Goal: Task Accomplishment & Management: Use online tool/utility

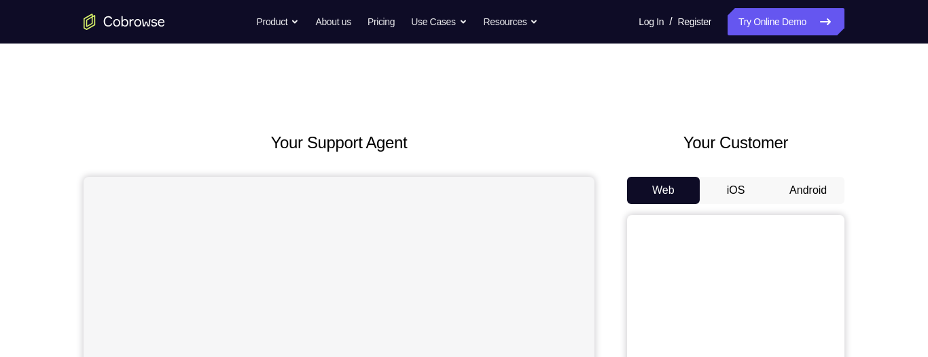
click at [823, 192] on button "Android" at bounding box center [808, 190] width 73 height 27
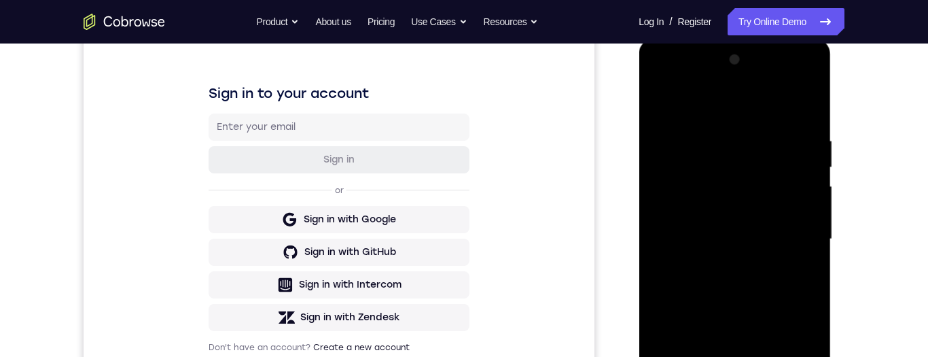
scroll to position [348, 0]
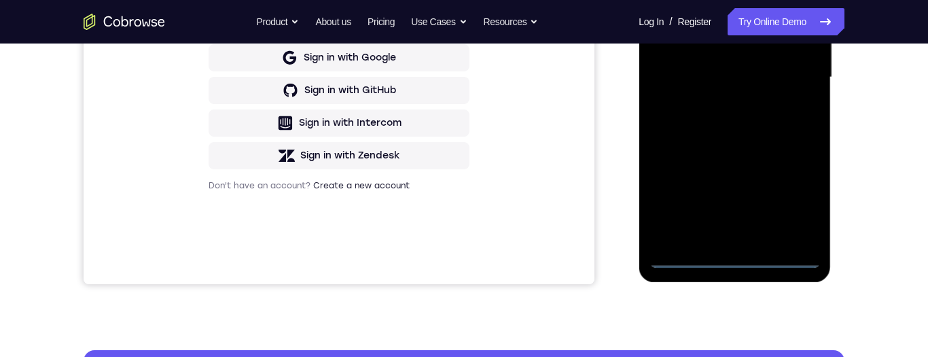
click at [741, 257] on div at bounding box center [734, 77] width 171 height 381
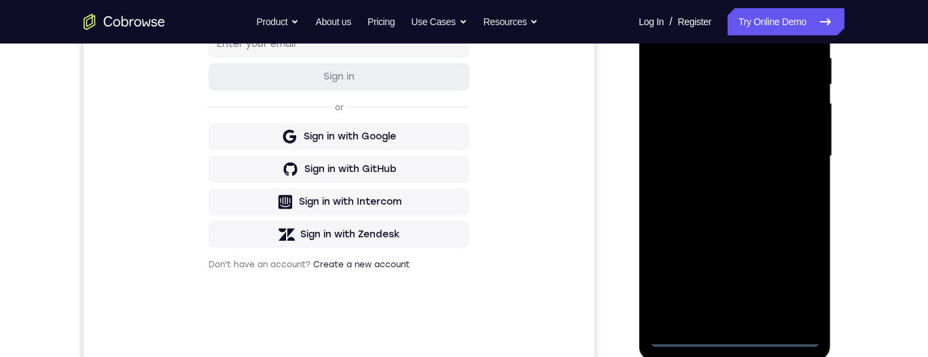
click at [798, 278] on div at bounding box center [734, 156] width 171 height 381
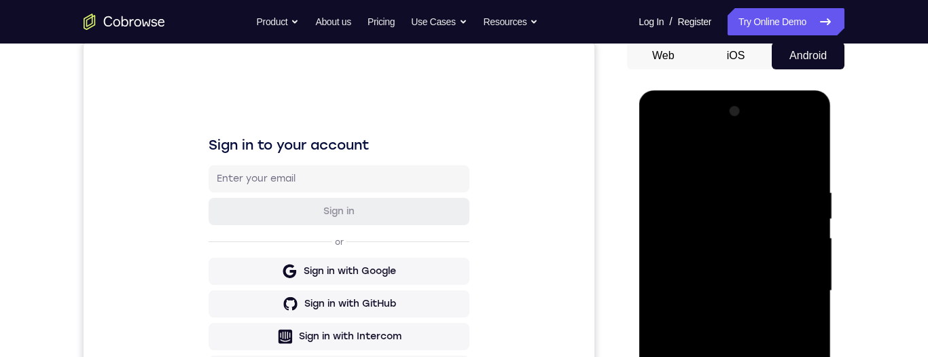
click at [745, 165] on div at bounding box center [734, 291] width 171 height 381
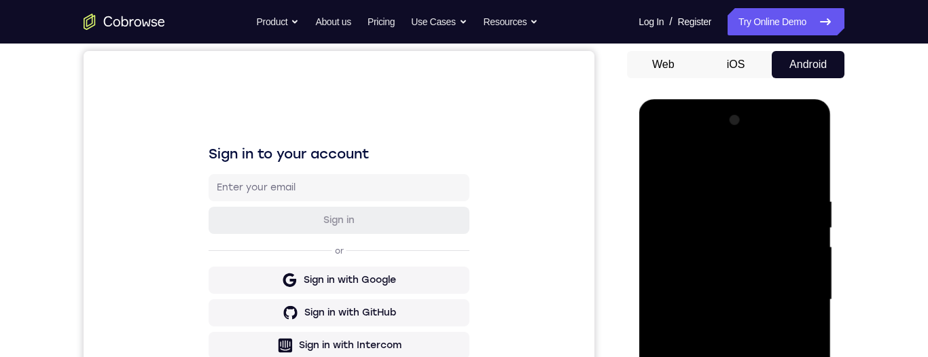
click at [799, 300] on div at bounding box center [734, 299] width 171 height 381
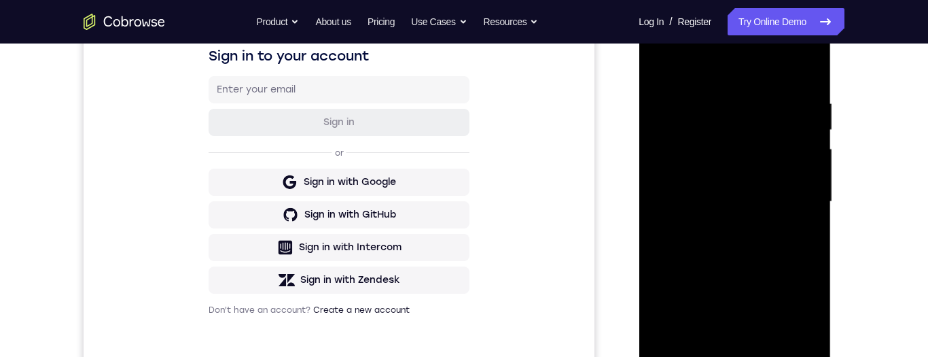
scroll to position [254, 0]
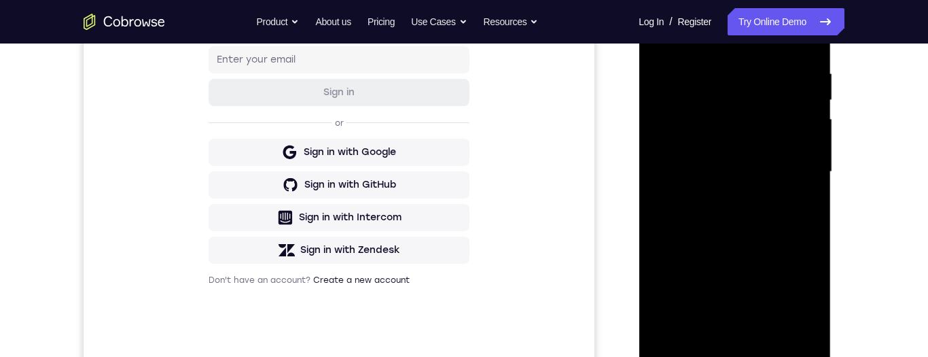
click at [726, 199] on div at bounding box center [734, 172] width 171 height 381
click at [758, 163] on div at bounding box center [734, 172] width 171 height 381
click at [703, 135] on div at bounding box center [734, 172] width 171 height 381
click at [786, 172] on div at bounding box center [734, 172] width 171 height 381
click at [799, 222] on div at bounding box center [734, 172] width 171 height 381
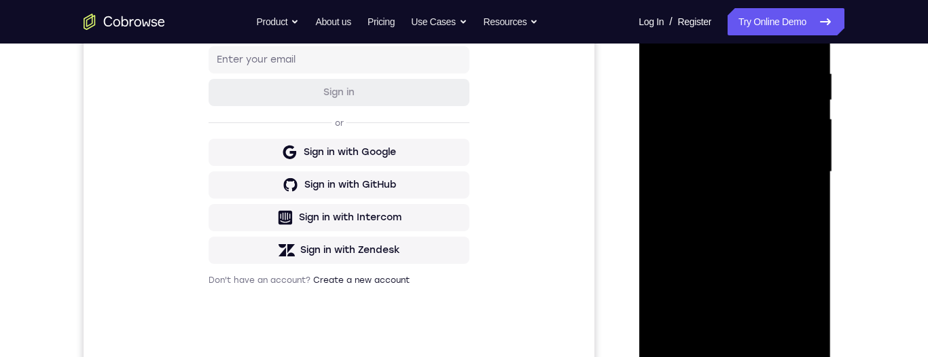
click at [865, 169] on div "Your Support Agent Your Customer Web iOS Android Next Steps We’d be happy to gi…" at bounding box center [464, 238] width 870 height 896
click at [777, 219] on div at bounding box center [734, 172] width 171 height 381
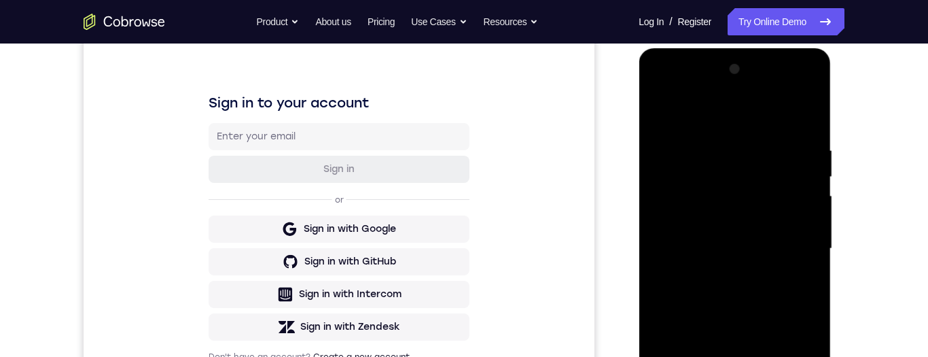
scroll to position [176, 0]
click at [787, 308] on div at bounding box center [734, 249] width 171 height 381
click at [717, 146] on div at bounding box center [734, 249] width 171 height 381
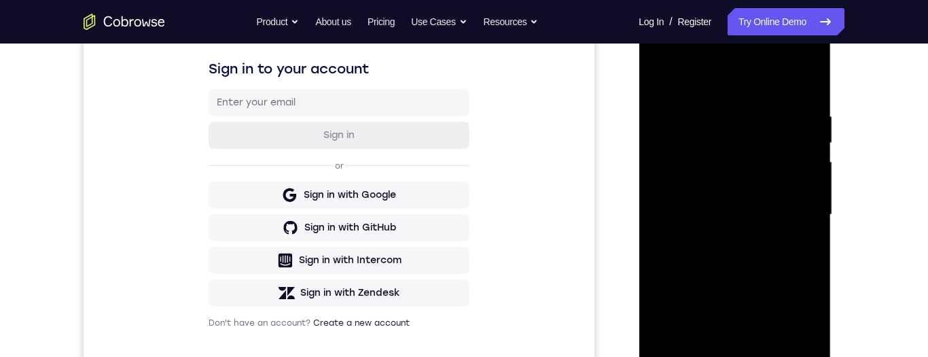
scroll to position [291, 0]
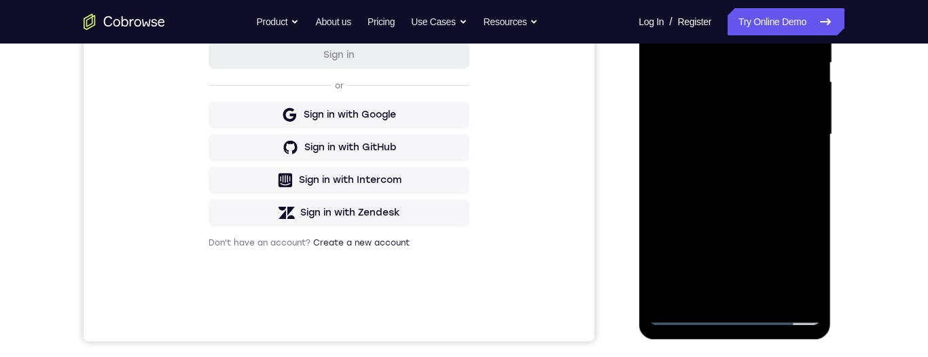
click at [797, 294] on div at bounding box center [734, 134] width 171 height 381
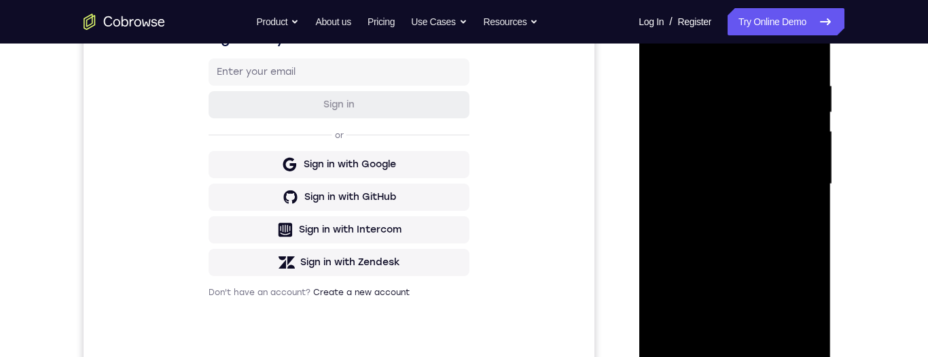
scroll to position [139, 0]
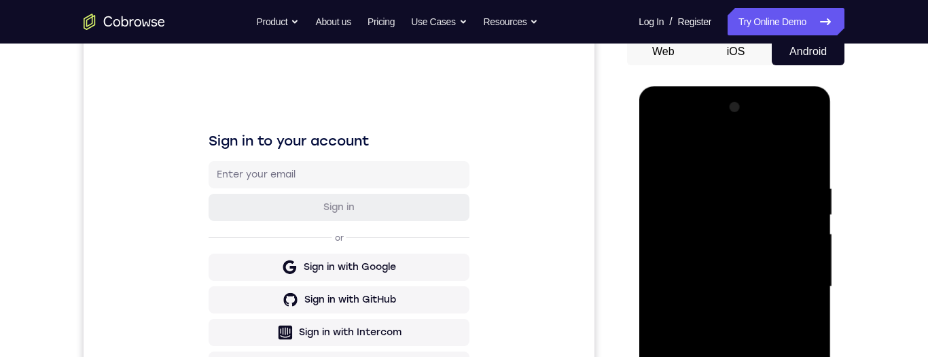
click at [802, 159] on div at bounding box center [734, 287] width 171 height 381
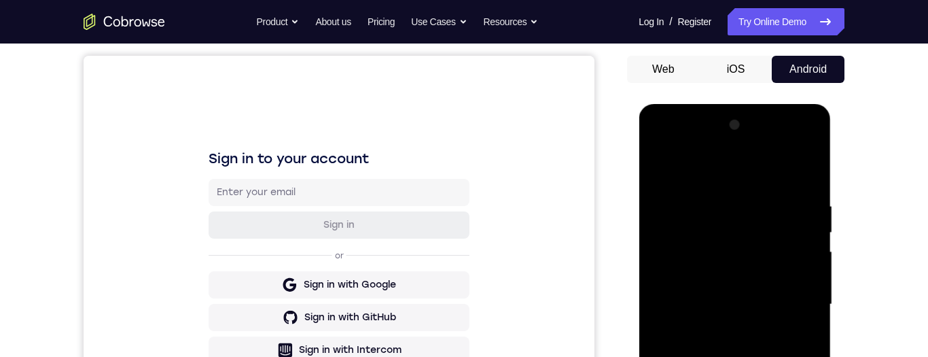
click at [809, 177] on div at bounding box center [734, 304] width 171 height 381
click at [767, 206] on div at bounding box center [734, 304] width 171 height 381
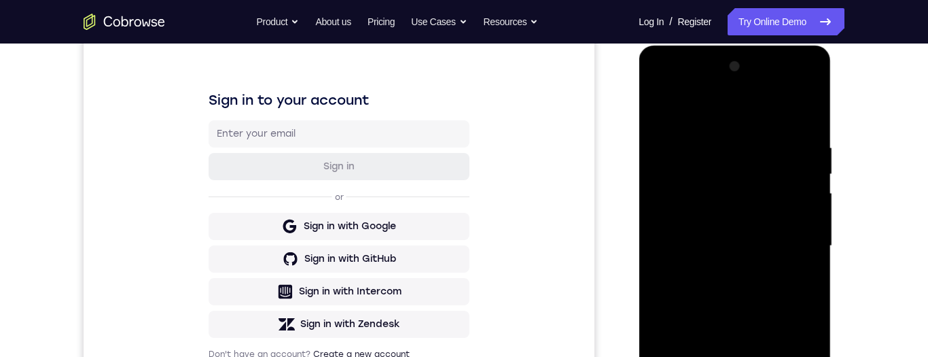
scroll to position [229, 0]
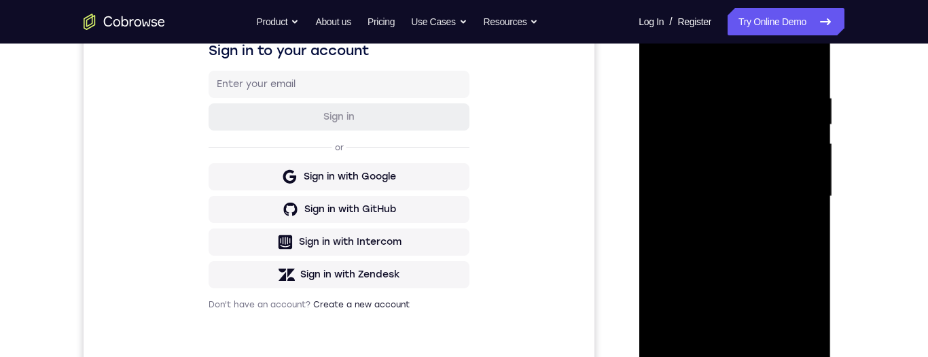
click at [797, 351] on div at bounding box center [734, 196] width 171 height 381
click at [803, 279] on div at bounding box center [734, 196] width 171 height 381
click at [794, 353] on div at bounding box center [734, 196] width 171 height 381
click at [811, 73] on div at bounding box center [734, 196] width 171 height 381
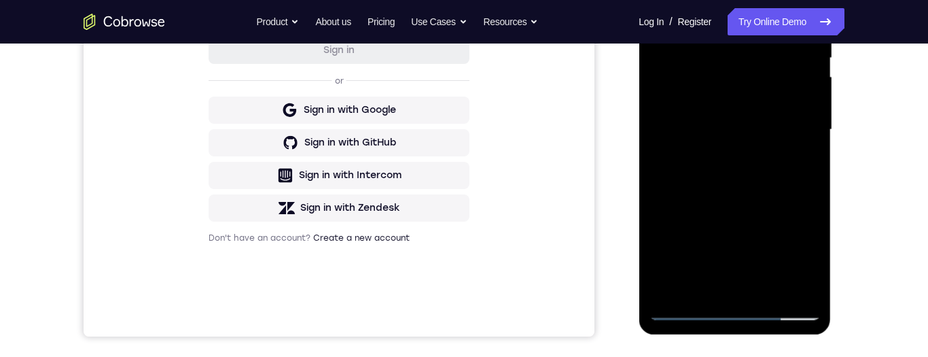
click at [774, 290] on div at bounding box center [734, 130] width 171 height 381
click at [758, 202] on div at bounding box center [734, 130] width 171 height 381
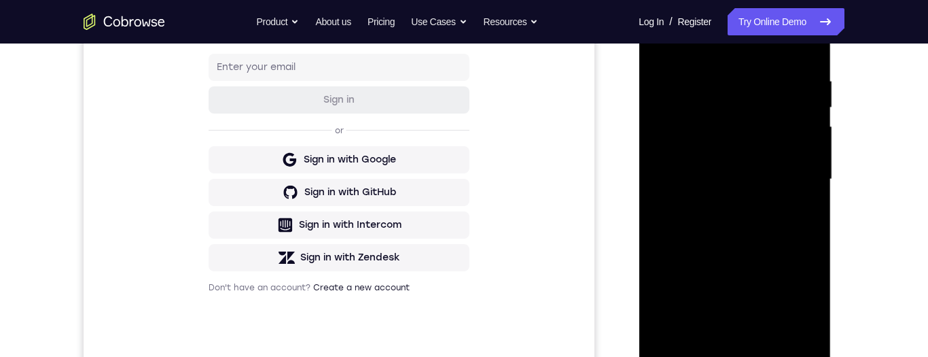
click at [778, 165] on div at bounding box center [734, 179] width 171 height 381
click at [697, 308] on div at bounding box center [734, 179] width 171 height 381
click at [741, 301] on div at bounding box center [734, 179] width 171 height 381
click at [800, 219] on div at bounding box center [734, 179] width 171 height 381
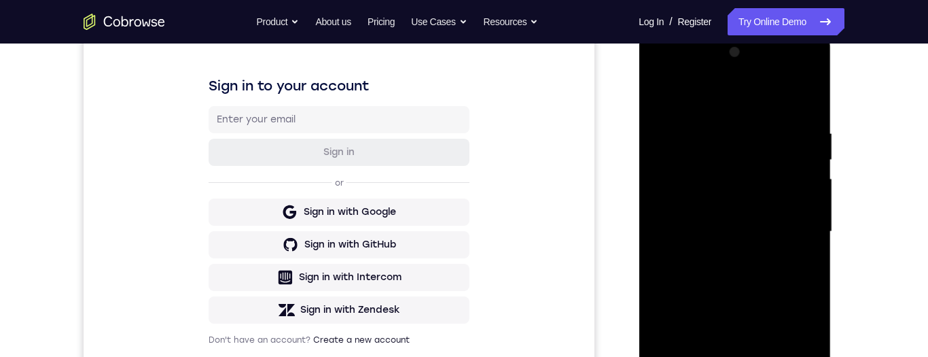
click at [666, 87] on div at bounding box center [734, 231] width 171 height 381
click at [776, 251] on div at bounding box center [734, 230] width 171 height 381
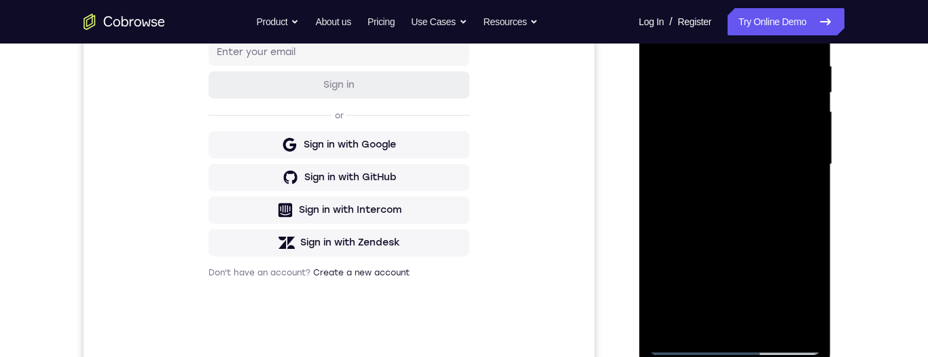
scroll to position [263, 0]
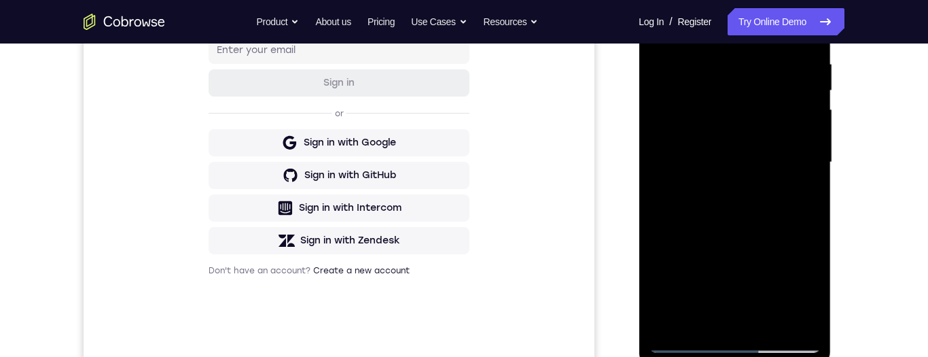
click at [804, 197] on div at bounding box center [734, 162] width 171 height 381
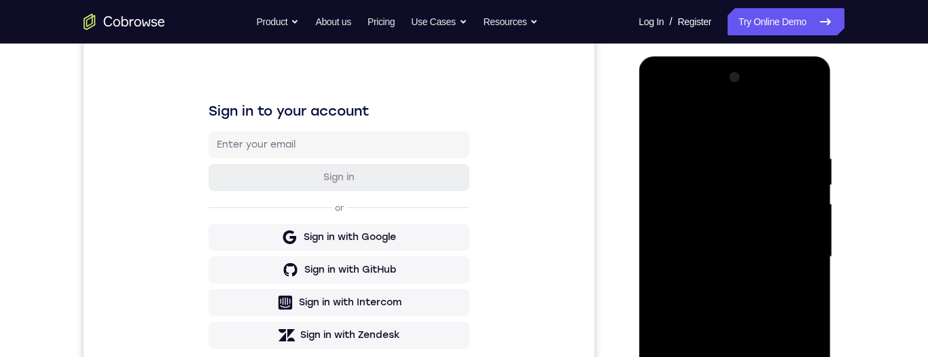
click at [660, 123] on div at bounding box center [734, 257] width 171 height 381
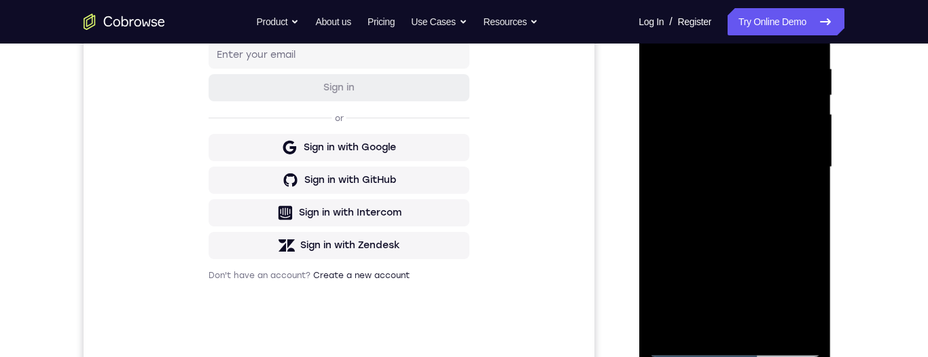
scroll to position [245, 0]
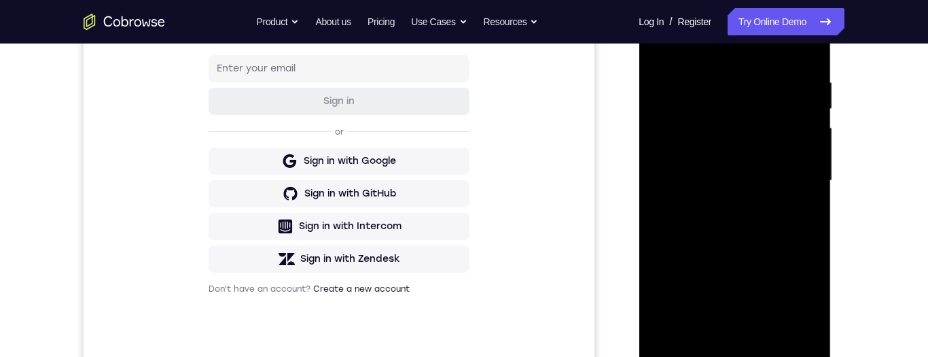
click at [669, 39] on div at bounding box center [734, 180] width 171 height 381
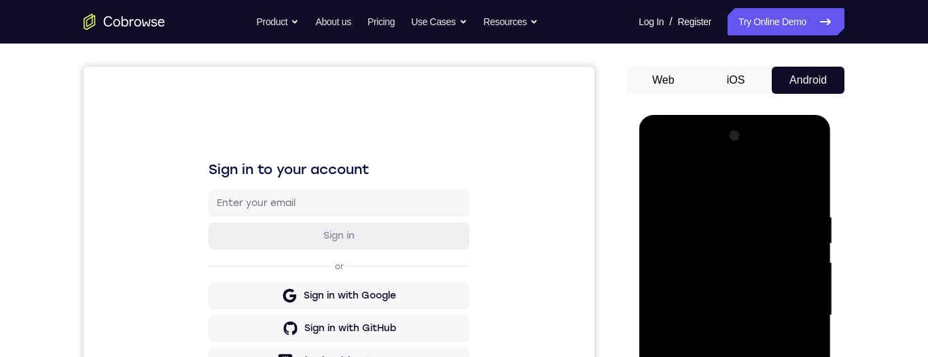
scroll to position [205, 0]
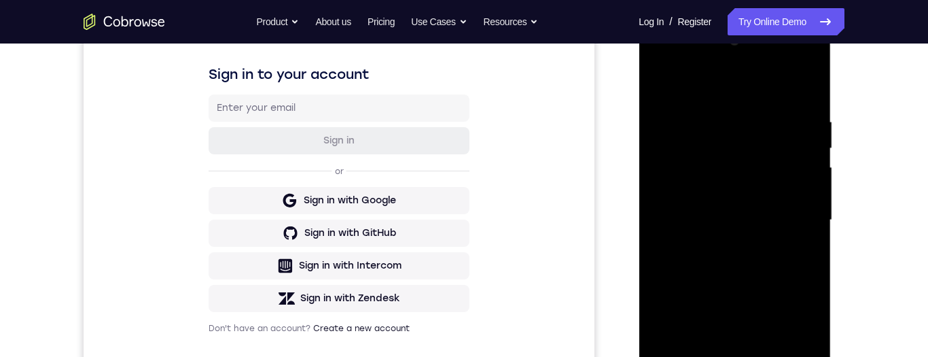
click at [754, 238] on div at bounding box center [734, 220] width 171 height 381
click at [758, 237] on div at bounding box center [734, 220] width 171 height 381
click at [811, 183] on div at bounding box center [734, 220] width 171 height 381
click at [809, 183] on div at bounding box center [734, 220] width 171 height 381
click at [815, 184] on div at bounding box center [734, 220] width 171 height 381
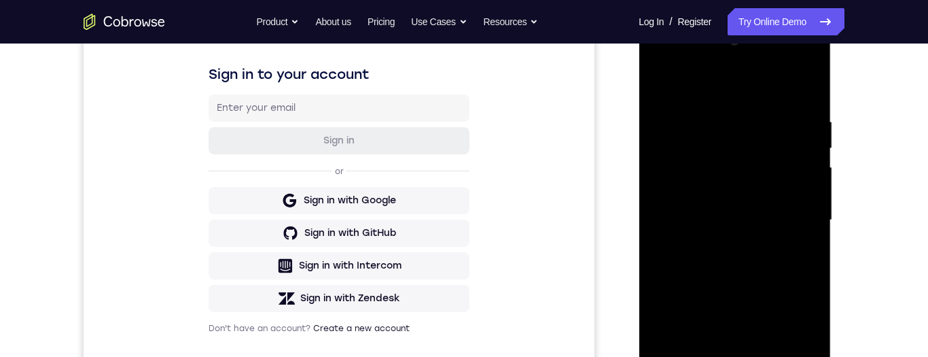
click at [818, 162] on div at bounding box center [734, 220] width 171 height 381
click at [813, 173] on div at bounding box center [734, 220] width 171 height 381
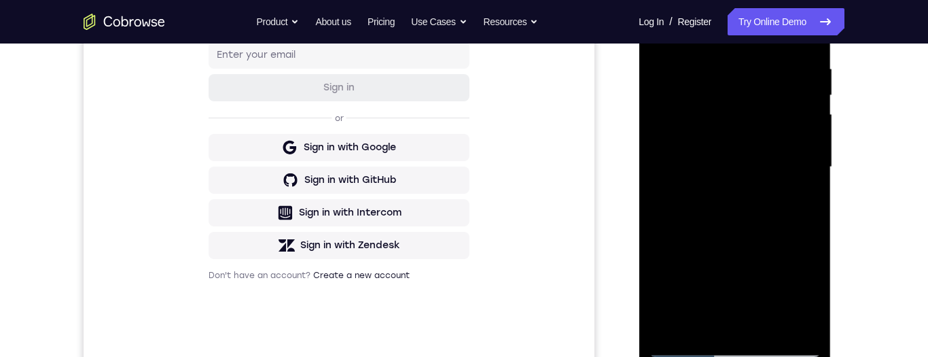
click at [814, 82] on div at bounding box center [734, 167] width 171 height 381
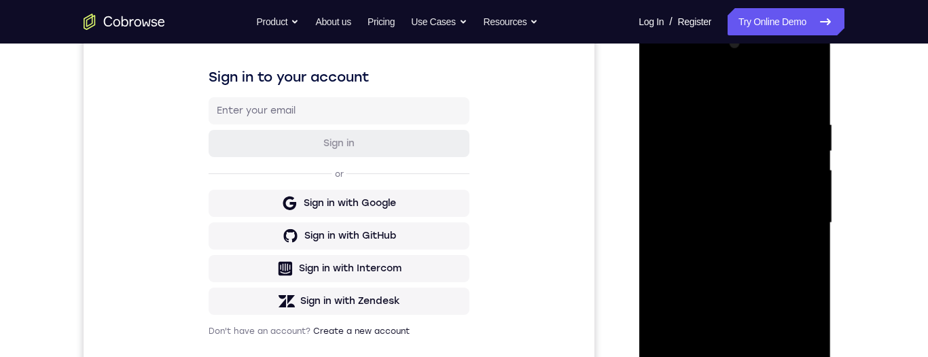
scroll to position [306, 0]
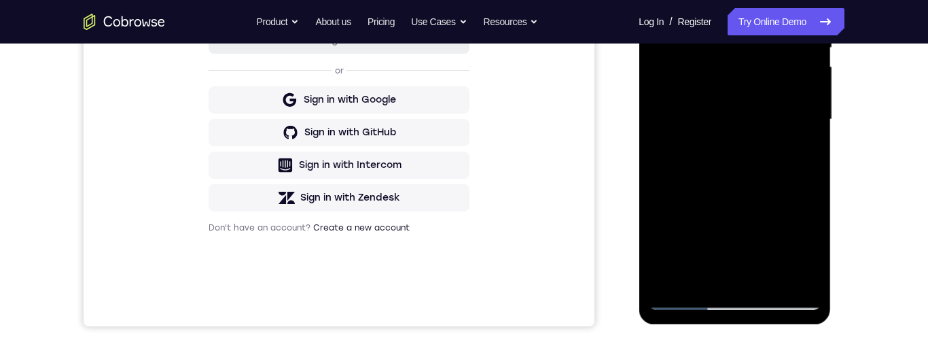
click at [773, 281] on div at bounding box center [734, 119] width 171 height 381
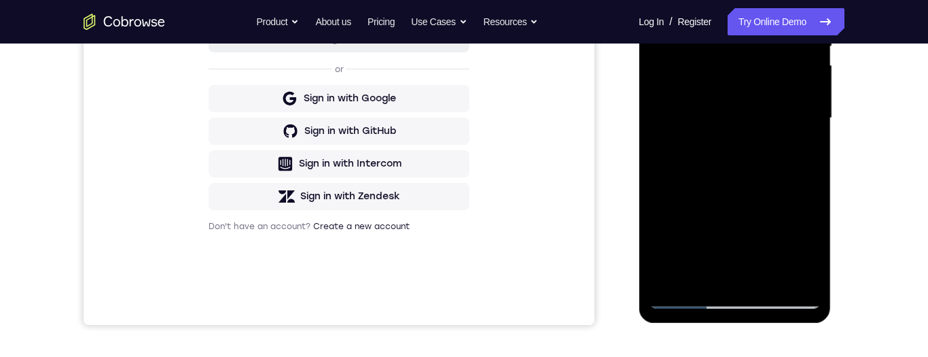
scroll to position [202, 0]
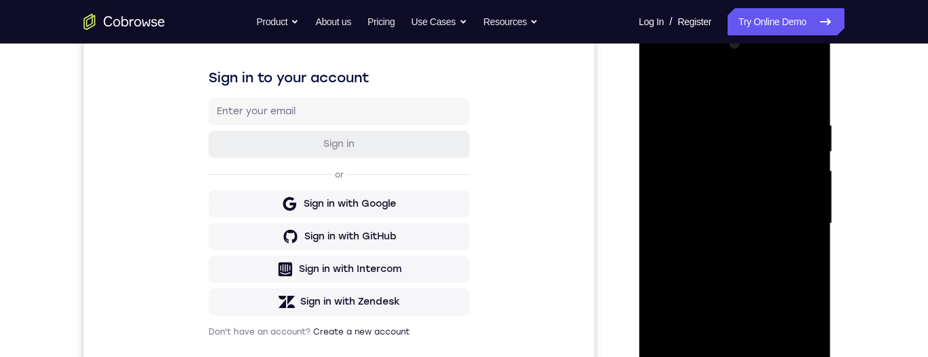
click at [666, 80] on div at bounding box center [734, 223] width 171 height 381
click at [803, 119] on div at bounding box center [734, 223] width 171 height 381
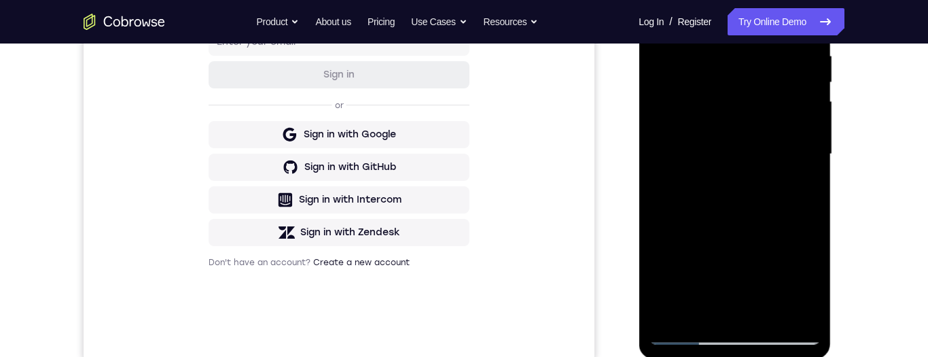
click at [790, 316] on div at bounding box center [734, 154] width 171 height 381
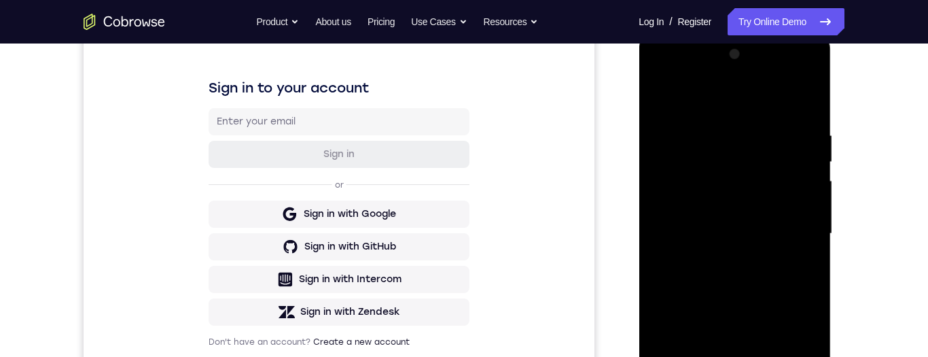
click at [801, 276] on div at bounding box center [734, 233] width 171 height 381
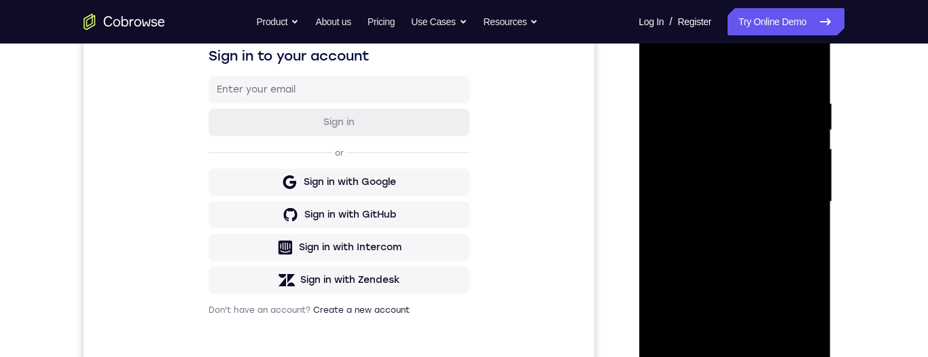
scroll to position [279, 0]
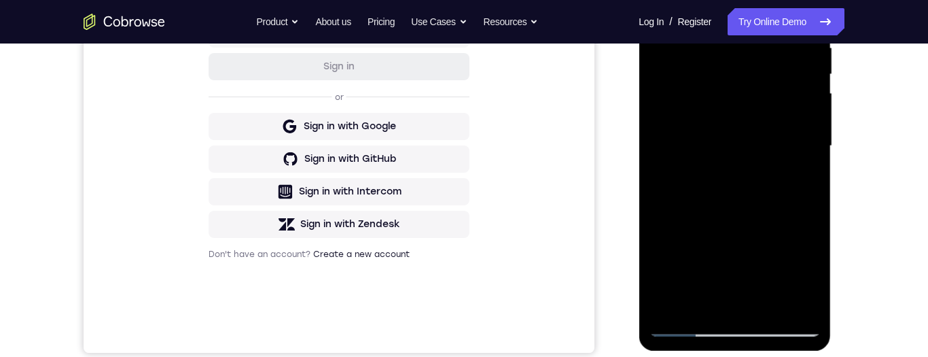
click at [790, 302] on div at bounding box center [734, 146] width 171 height 381
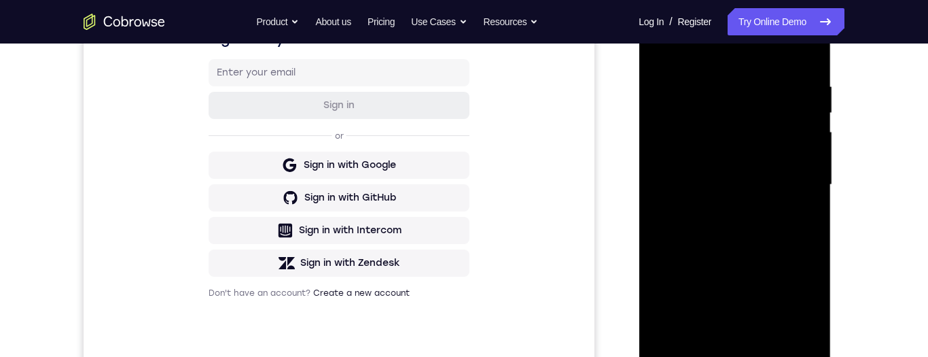
click at [809, 239] on div at bounding box center [734, 185] width 171 height 381
click at [799, 340] on div at bounding box center [734, 185] width 171 height 381
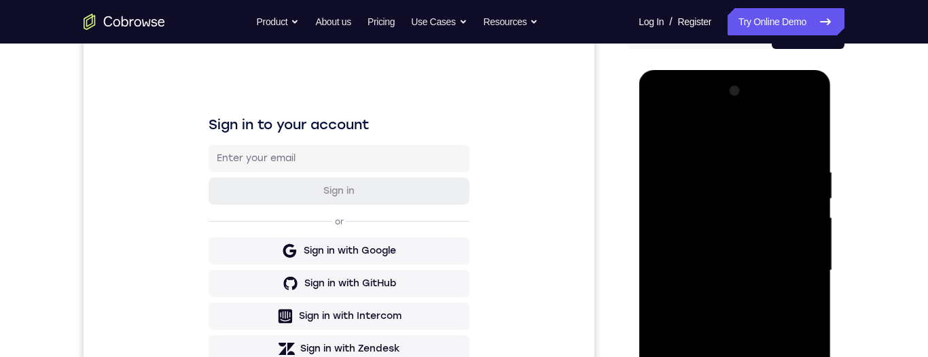
click at [807, 141] on div at bounding box center [734, 270] width 171 height 381
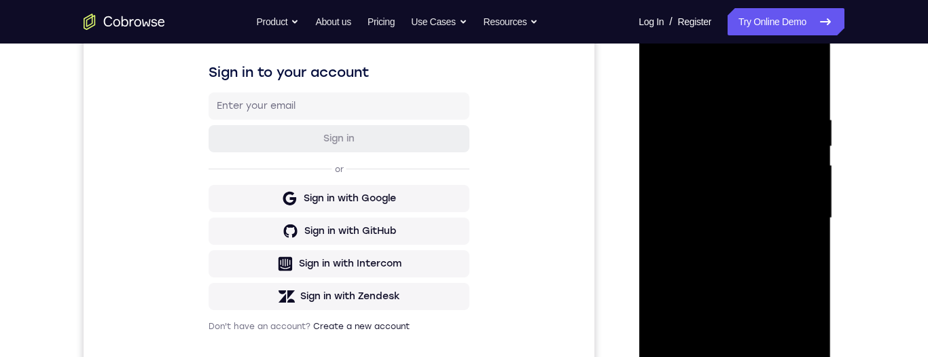
scroll to position [278, 0]
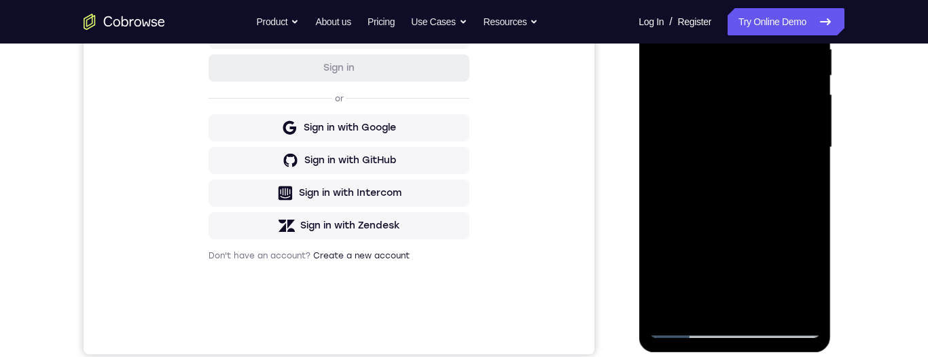
click at [789, 307] on div at bounding box center [734, 147] width 171 height 381
click at [808, 218] on div at bounding box center [734, 147] width 171 height 381
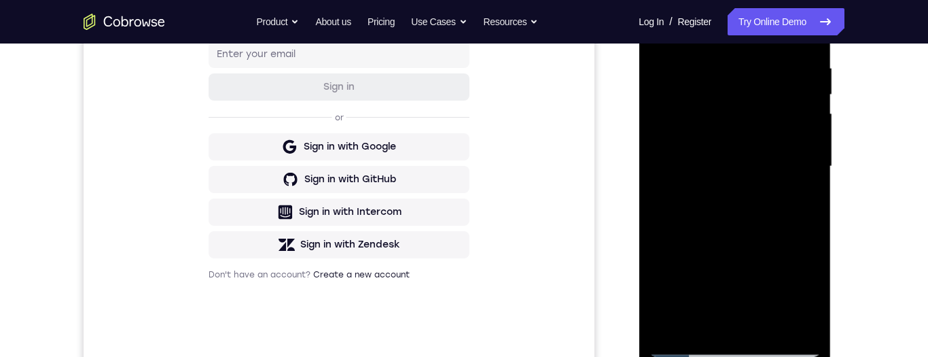
scroll to position [234, 0]
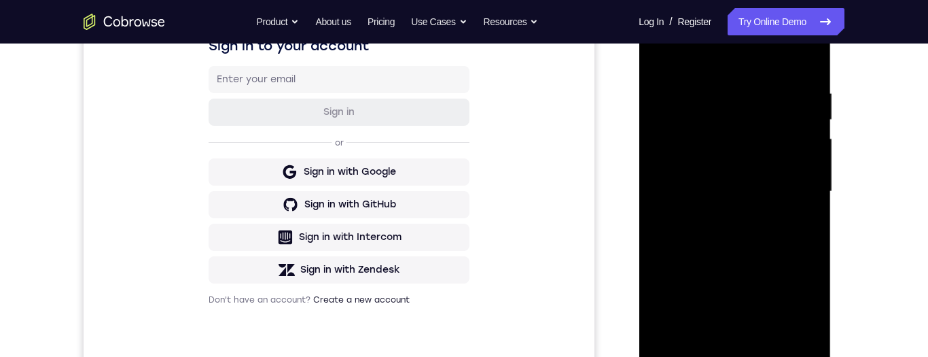
click at [792, 344] on div at bounding box center [734, 191] width 171 height 381
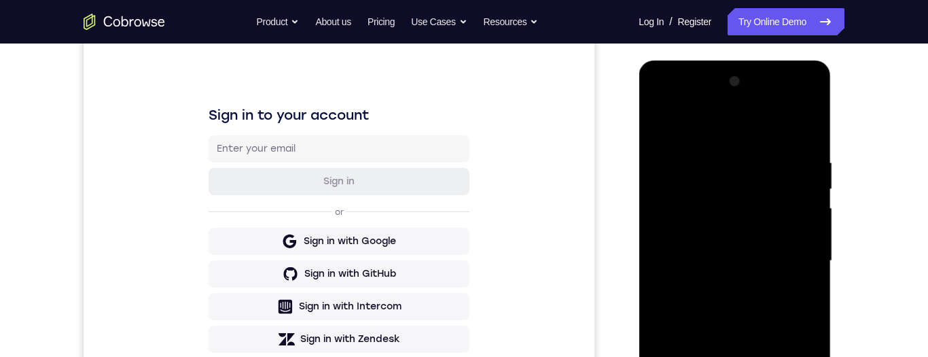
click at [792, 278] on div at bounding box center [734, 261] width 171 height 381
click at [799, 256] on div at bounding box center [734, 261] width 171 height 381
click at [799, 274] on div at bounding box center [734, 261] width 171 height 381
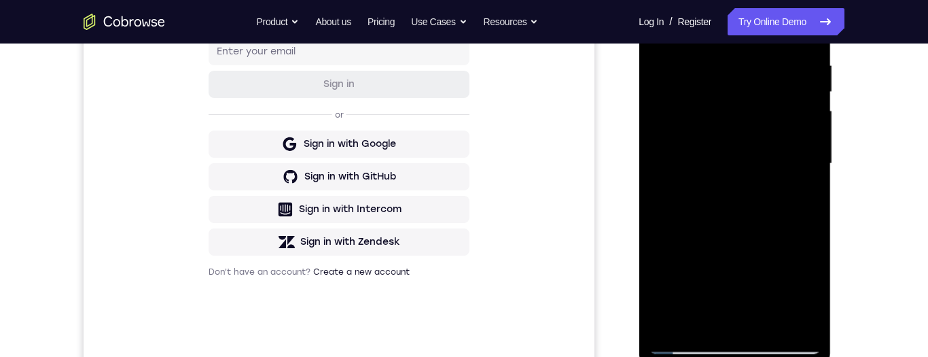
click at [795, 315] on div at bounding box center [734, 163] width 171 height 381
click at [802, 226] on div at bounding box center [734, 163] width 171 height 381
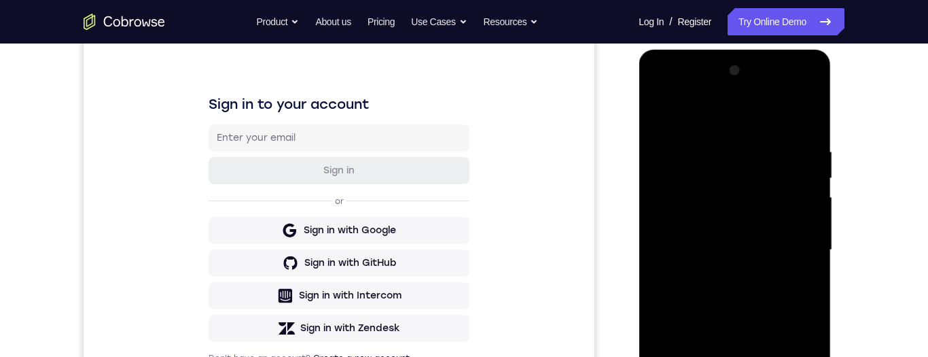
click at [799, 269] on div at bounding box center [734, 250] width 171 height 381
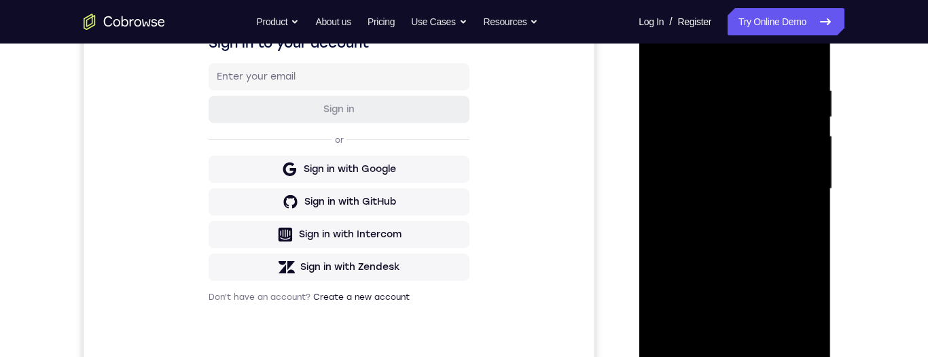
click at [790, 347] on div at bounding box center [734, 189] width 171 height 381
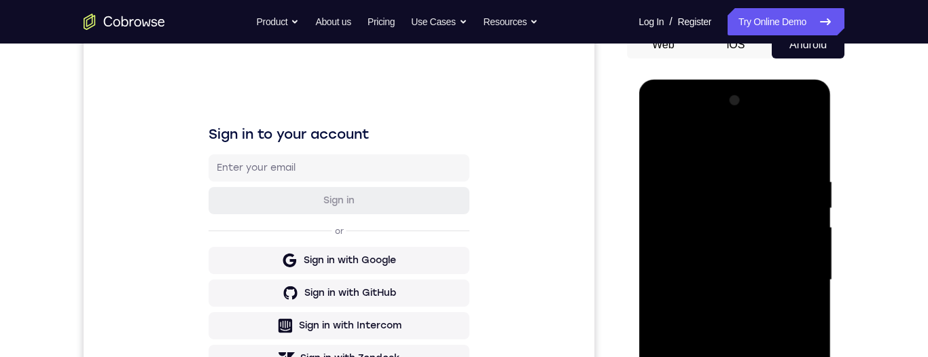
click at [799, 276] on div at bounding box center [734, 280] width 171 height 381
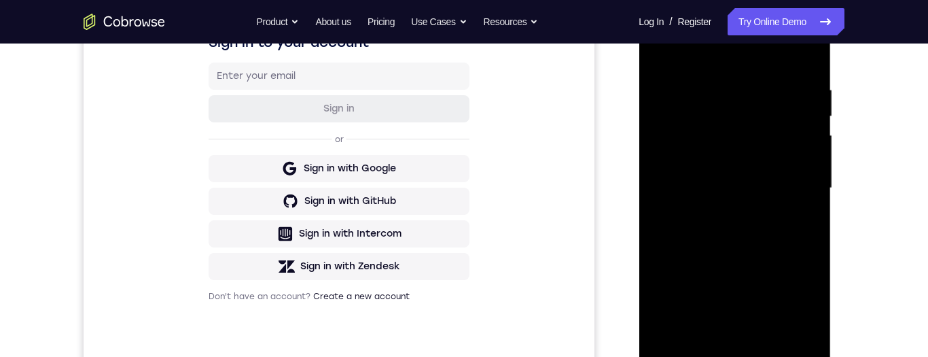
scroll to position [247, 0]
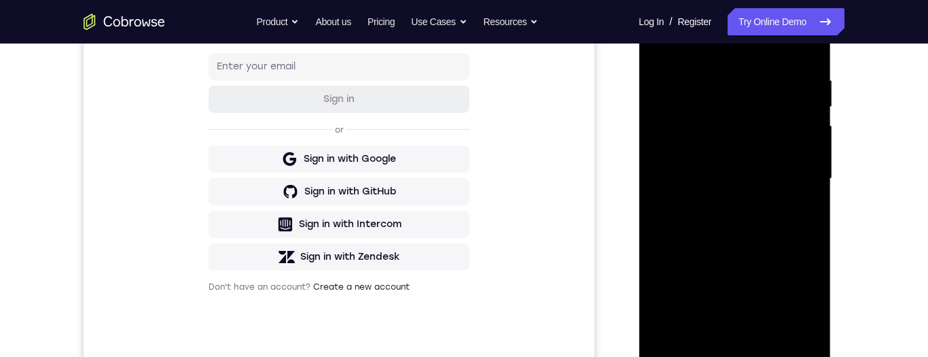
click at [784, 342] on div at bounding box center [734, 178] width 171 height 381
click at [808, 238] on div at bounding box center [734, 178] width 171 height 381
click at [791, 336] on div at bounding box center [734, 178] width 171 height 381
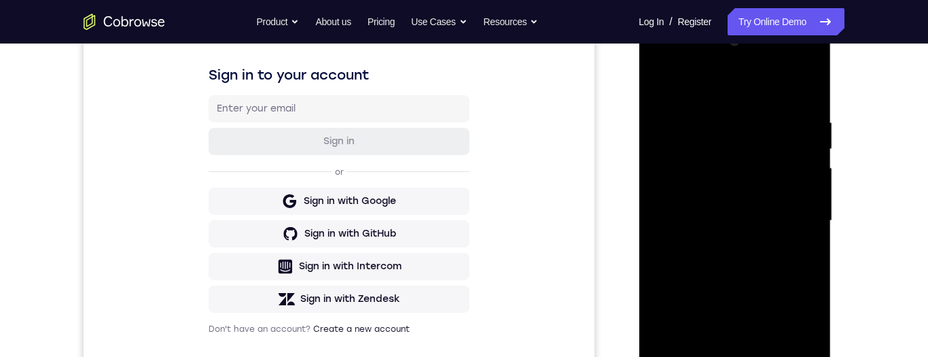
click at [809, 239] on div at bounding box center [734, 221] width 171 height 381
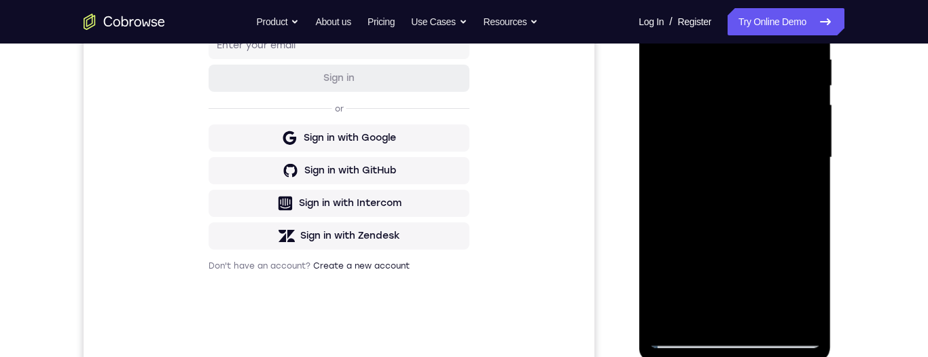
click at [794, 311] on div at bounding box center [734, 157] width 171 height 381
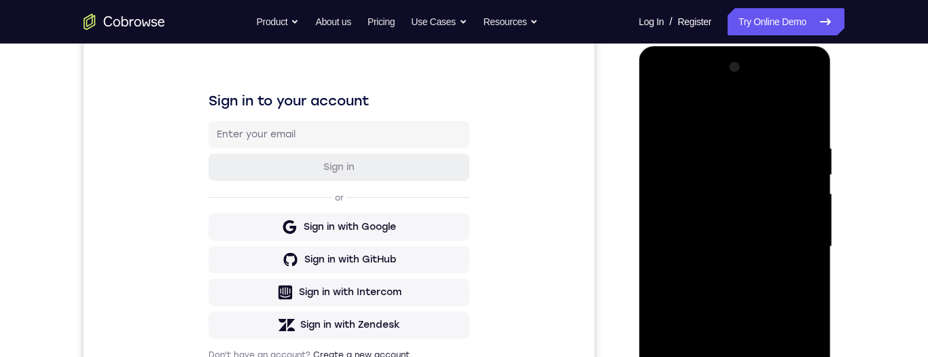
click at [799, 285] on div at bounding box center [734, 246] width 171 height 381
click at [804, 281] on div at bounding box center [734, 246] width 171 height 381
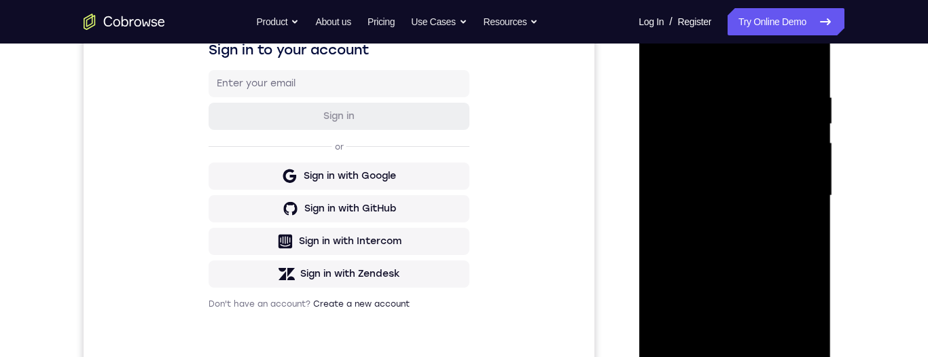
click at [805, 279] on div at bounding box center [734, 195] width 171 height 381
click at [807, 263] on div at bounding box center [734, 195] width 171 height 381
click at [788, 347] on div at bounding box center [734, 195] width 171 height 381
click at [810, 283] on div at bounding box center [734, 195] width 171 height 381
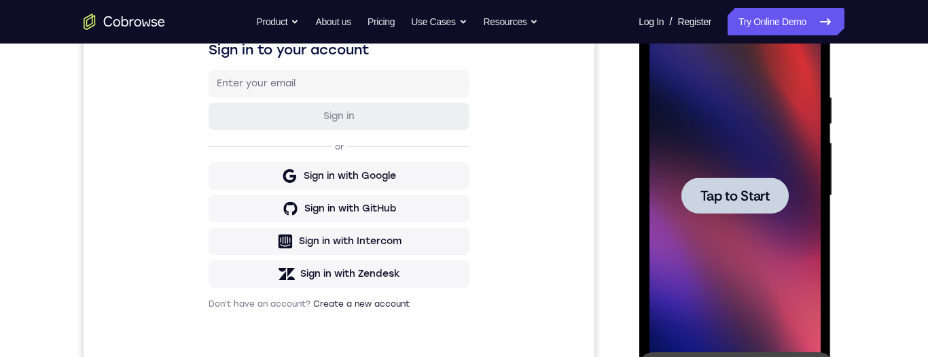
scroll to position [229, 0]
